Goal: Task Accomplishment & Management: Use online tool/utility

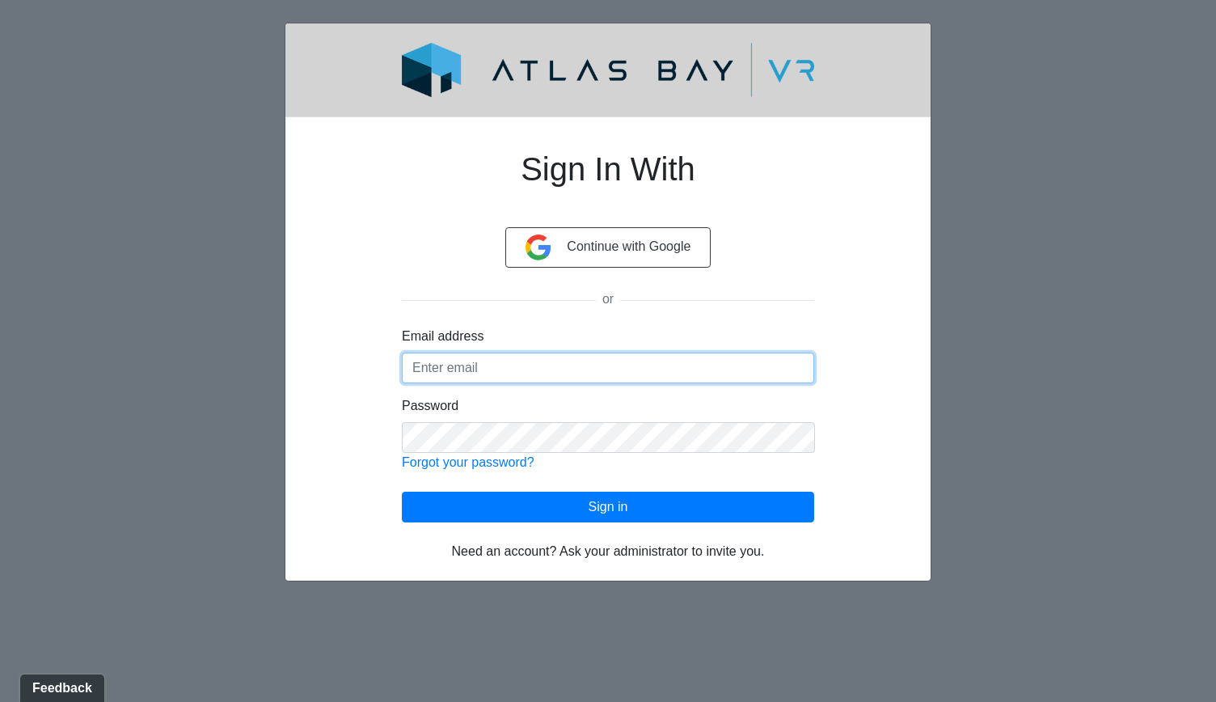
click at [503, 363] on input "Email address" at bounding box center [608, 367] width 412 height 31
type input "[PERSON_NAME][EMAIL_ADDRESS][PERSON_NAME][DOMAIN_NAME]"
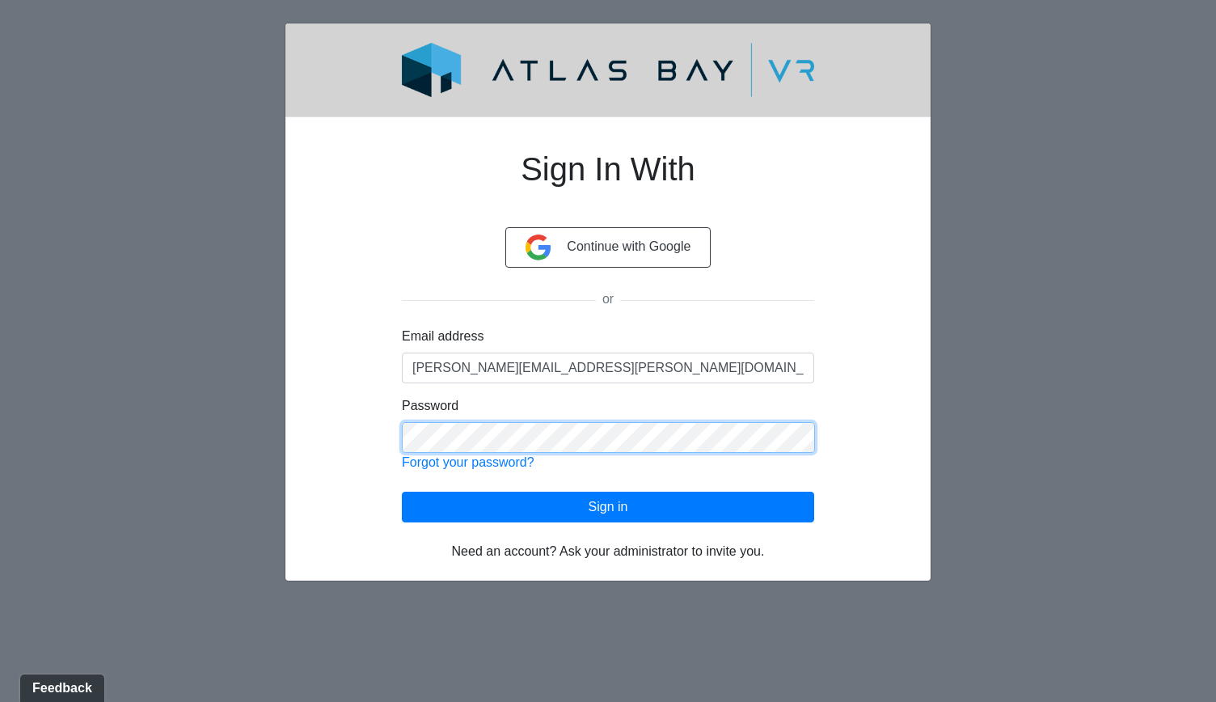
click button "Sign in" at bounding box center [608, 506] width 412 height 31
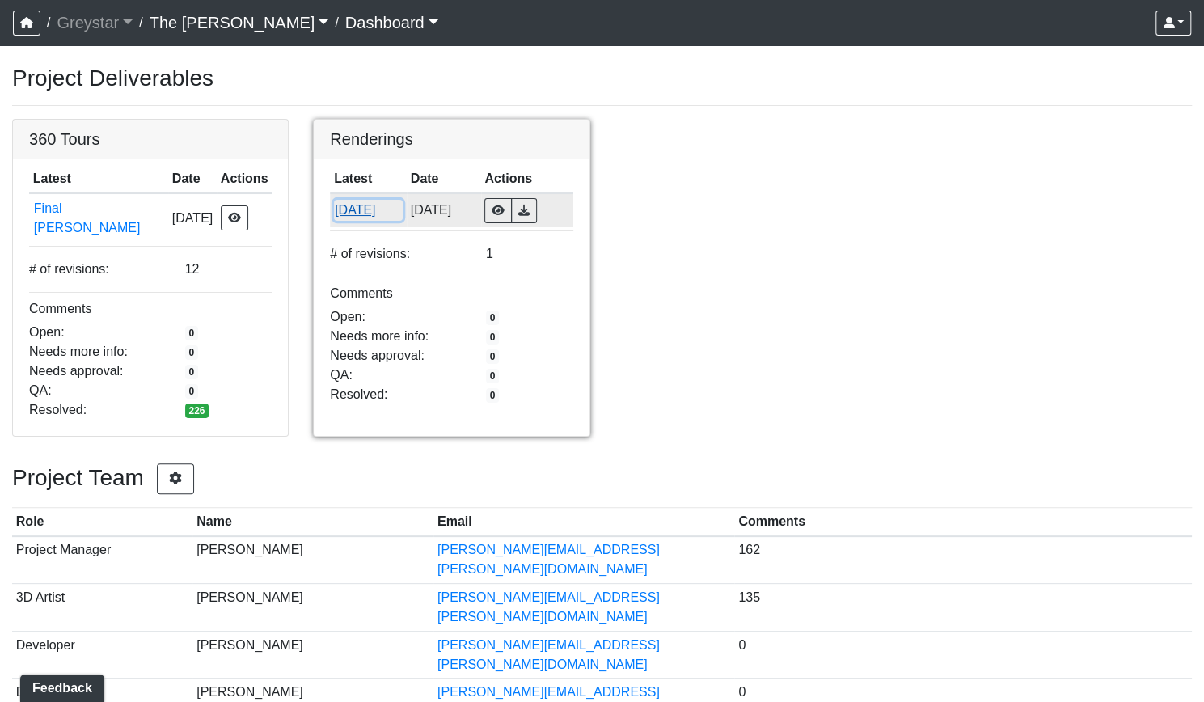
click at [353, 218] on button "[DATE]" at bounding box center [368, 210] width 69 height 21
click at [537, 214] on button "button" at bounding box center [524, 210] width 26 height 25
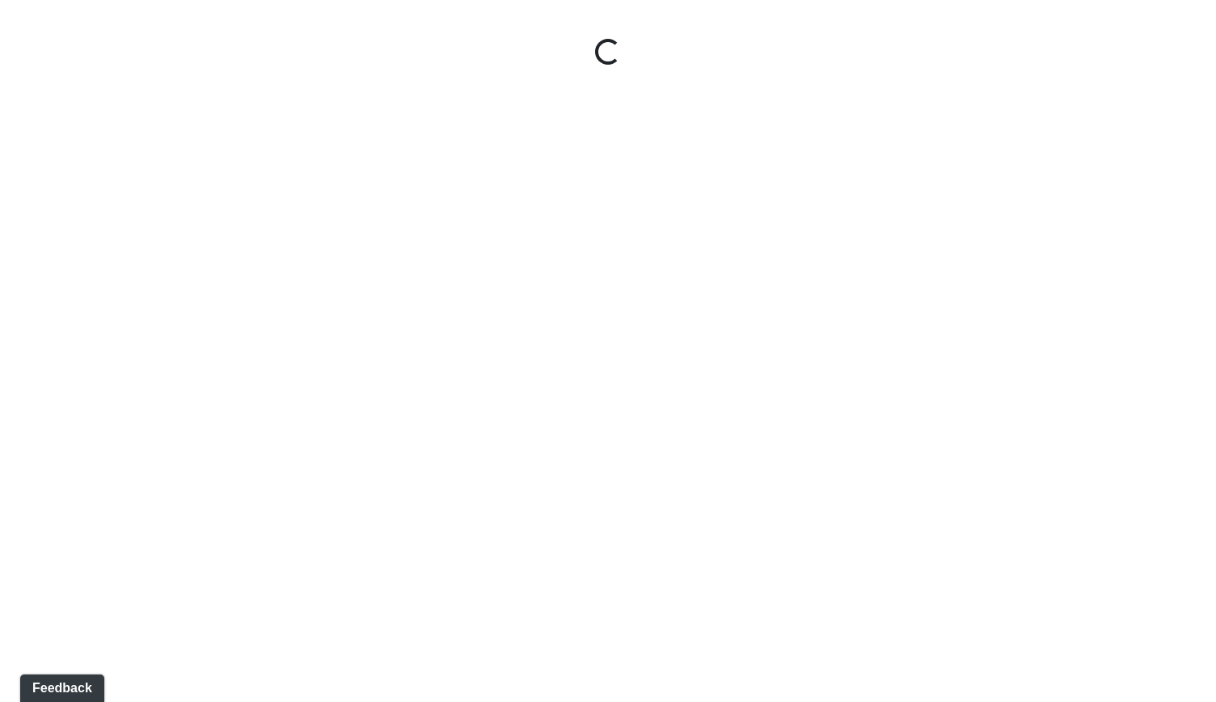
select select "tR4LF4nxjsji8gizBQFM6H"
